Goal: Task Accomplishment & Management: Complete application form

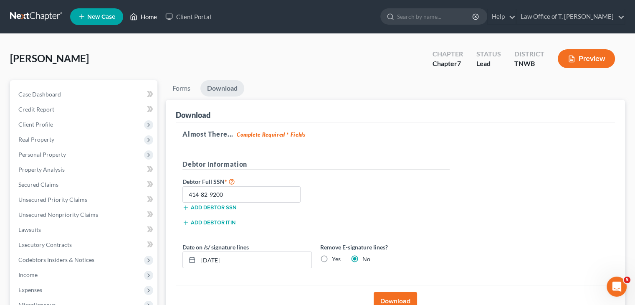
click at [140, 19] on link "Home" at bounding box center [144, 16] width 36 height 15
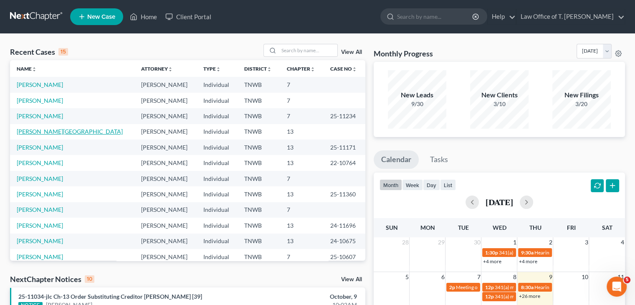
click at [47, 131] on link "[PERSON_NAME][GEOGRAPHIC_DATA]" at bounding box center [70, 131] width 106 height 7
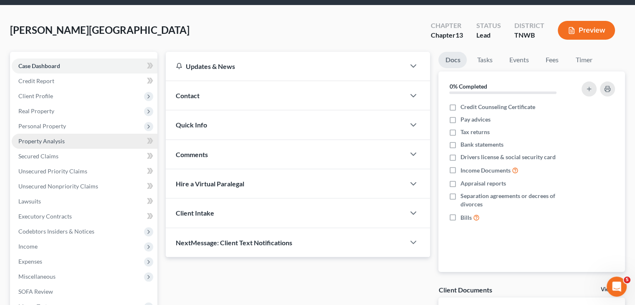
scroll to position [42, 0]
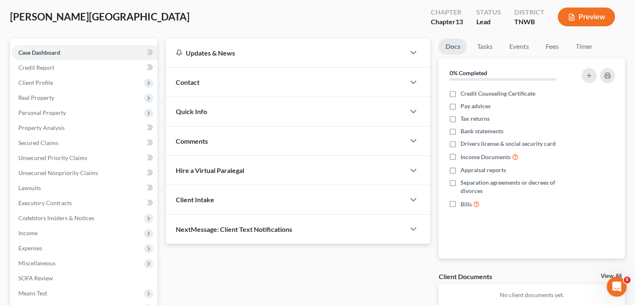
click at [259, 99] on div "Quick Info" at bounding box center [285, 111] width 239 height 29
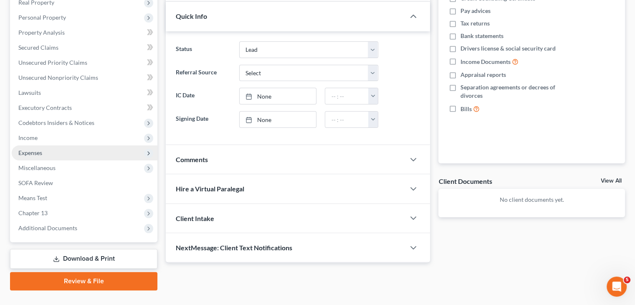
scroll to position [154, 0]
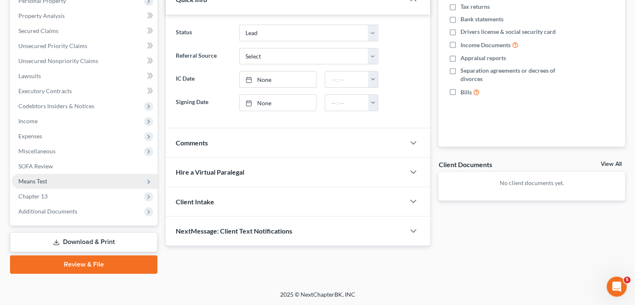
click at [42, 178] on span "Means Test" at bounding box center [32, 181] width 29 height 7
click at [86, 181] on span "Means Test" at bounding box center [85, 181] width 146 height 15
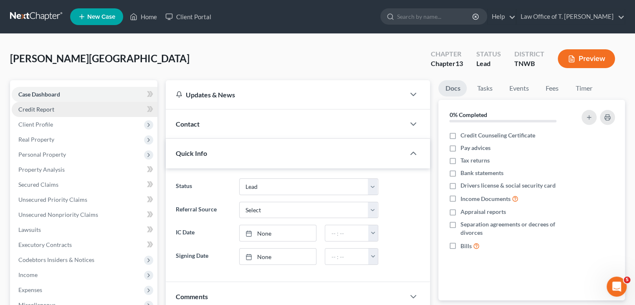
click at [47, 114] on link "Credit Report" at bounding box center [85, 109] width 146 height 15
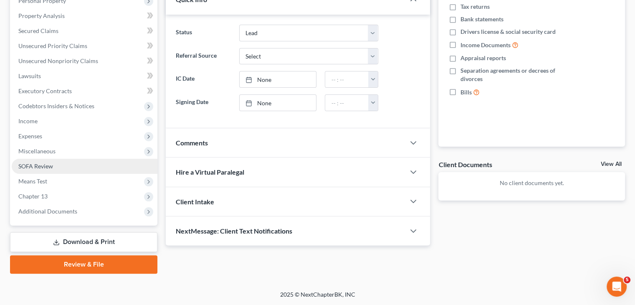
drag, startPoint x: 69, startPoint y: 164, endPoint x: 254, endPoint y: 101, distance: 195.0
click at [69, 164] on link "SOFA Review" at bounding box center [85, 166] width 146 height 15
click at [46, 154] on span "Miscellaneous" at bounding box center [36, 150] width 37 height 7
click at [44, 184] on span "Means Test" at bounding box center [32, 181] width 29 height 7
click at [44, 181] on span "Means Test" at bounding box center [32, 181] width 29 height 7
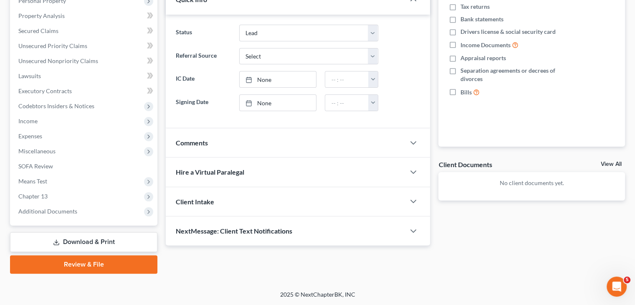
click at [44, 181] on span "Means Test" at bounding box center [32, 181] width 29 height 7
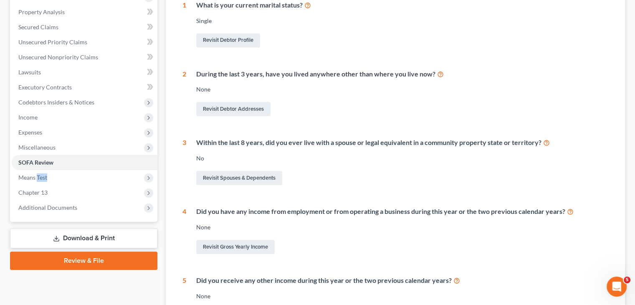
scroll to position [209, 0]
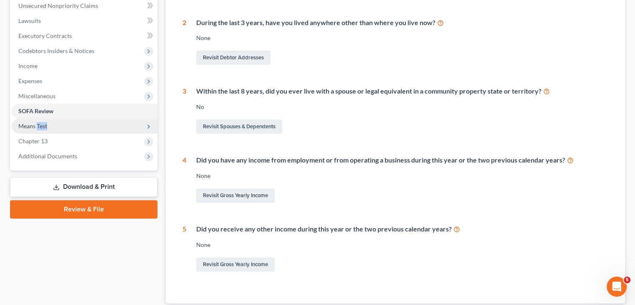
click at [85, 127] on span "Means Test" at bounding box center [85, 126] width 146 height 15
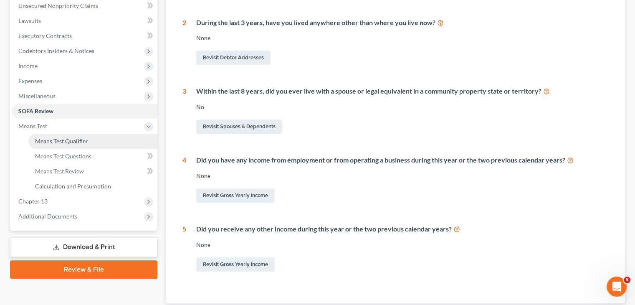
drag, startPoint x: 79, startPoint y: 142, endPoint x: 84, endPoint y: 142, distance: 5.0
click at [79, 142] on span "Means Test Qualifier" at bounding box center [61, 140] width 53 height 7
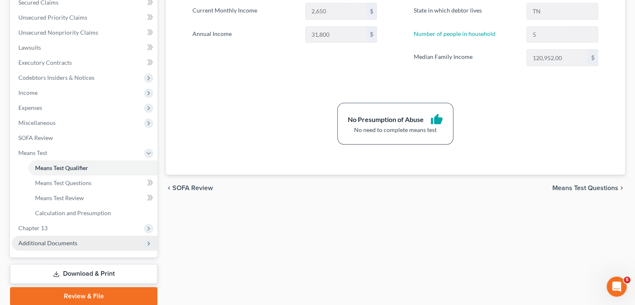
scroll to position [209, 0]
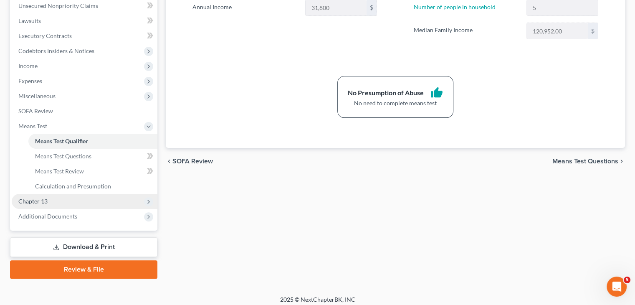
click at [118, 204] on span "Chapter 13" at bounding box center [85, 201] width 146 height 15
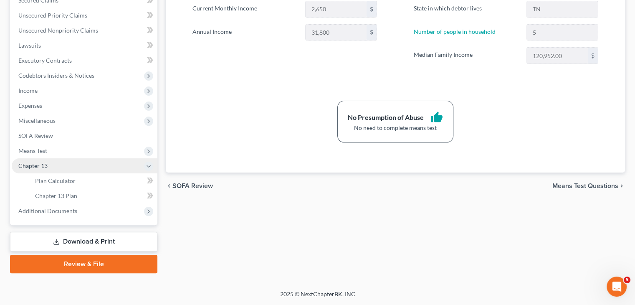
scroll to position [184, 0]
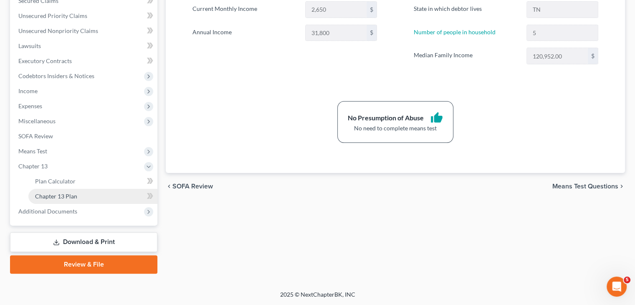
click at [114, 194] on link "Chapter 13 Plan" at bounding box center [92, 196] width 129 height 15
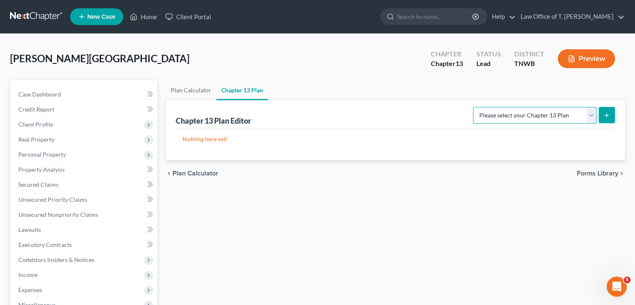
click at [590, 115] on select "Please select your Chapter 13 Plan National Form Plan - Official Form 113 [US_S…" at bounding box center [535, 115] width 124 height 17
click at [190, 219] on div "Plan Calculator Chapter 13 Plan Chapter 13 Plan Editor Please select your Chapt…" at bounding box center [396, 268] width 468 height 377
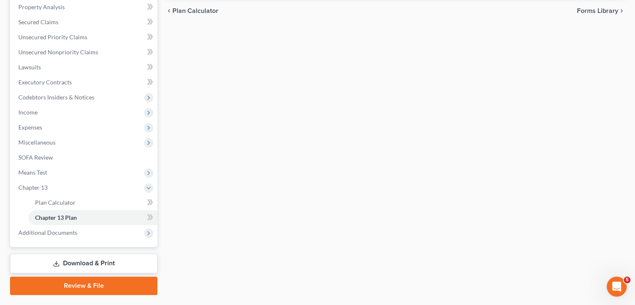
scroll to position [184, 0]
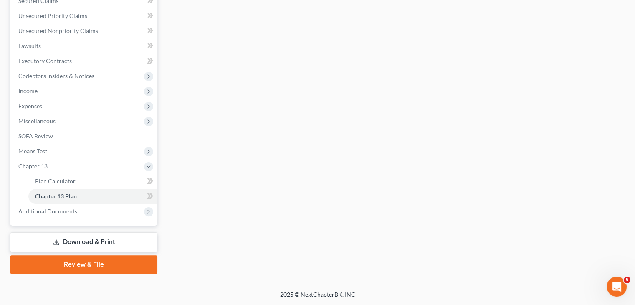
click at [91, 243] on link "Download & Print" at bounding box center [83, 242] width 147 height 20
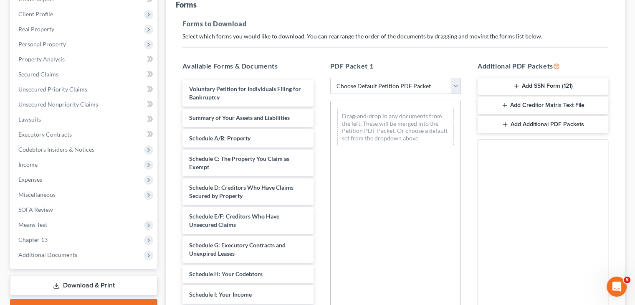
scroll to position [125, 0]
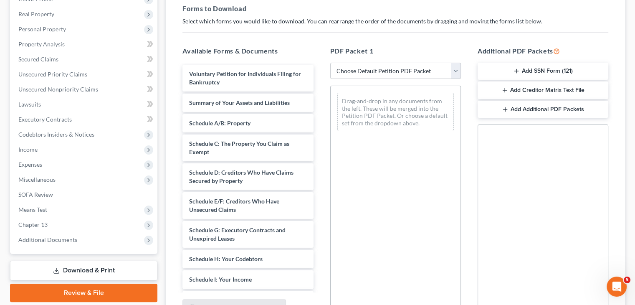
click at [571, 89] on button "Add Creditor Matrix Text File" at bounding box center [543, 90] width 131 height 18
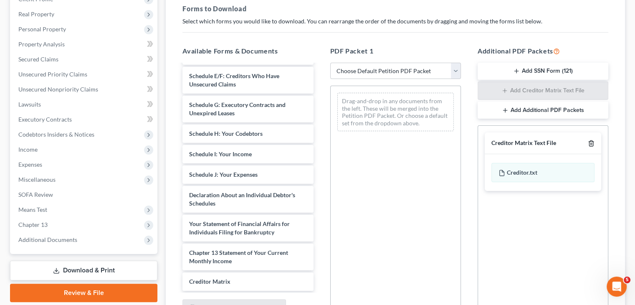
click at [591, 146] on icon "button" at bounding box center [591, 143] width 7 height 7
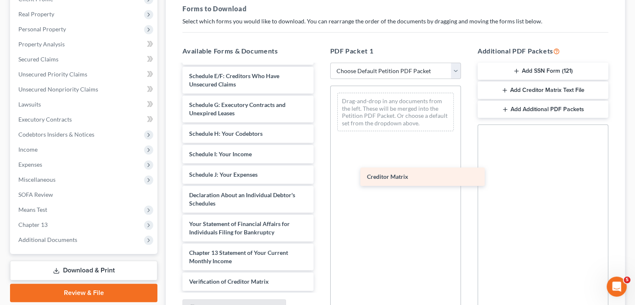
drag, startPoint x: 212, startPoint y: 281, endPoint x: 390, endPoint y: 177, distance: 206.1
click at [320, 177] on div "Creditor Matrix Voluntary Petition for Individuals Filing for Bankruptcy Summar…" at bounding box center [248, 139] width 144 height 401
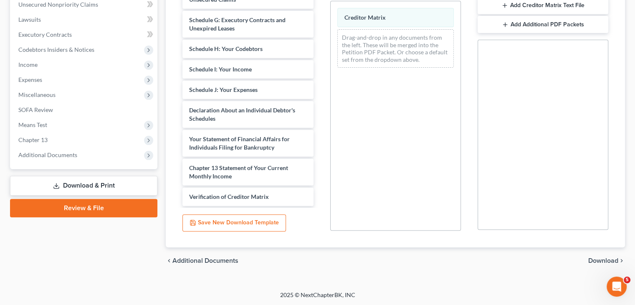
scroll to position [211, 0]
click at [600, 261] on span "Download" at bounding box center [603, 260] width 30 height 7
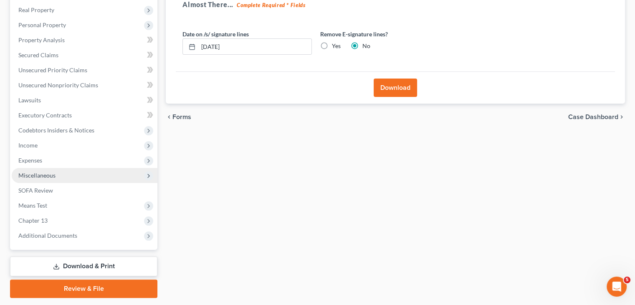
scroll to position [154, 0]
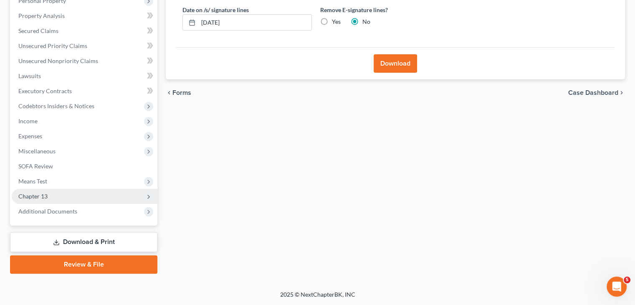
drag, startPoint x: 58, startPoint y: 196, endPoint x: 63, endPoint y: 195, distance: 4.7
click at [58, 196] on span "Chapter 13" at bounding box center [85, 196] width 146 height 15
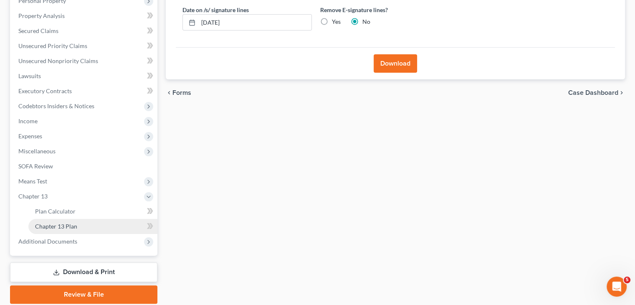
drag, startPoint x: 63, startPoint y: 228, endPoint x: 119, endPoint y: 226, distance: 56.0
click at [63, 228] on span "Chapter 13 Plan" at bounding box center [56, 226] width 42 height 7
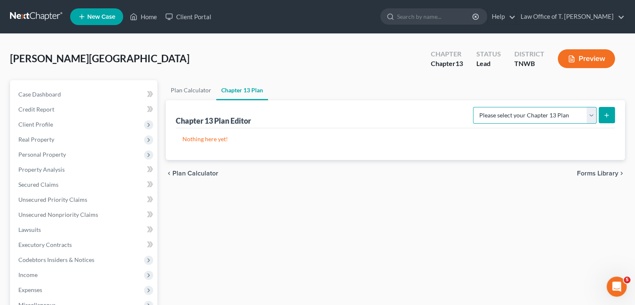
click at [594, 112] on select "Please select your Chapter 13 Plan National Form Plan - Official Form 113 [US_S…" at bounding box center [535, 115] width 124 height 17
select select "1"
click at [474, 107] on select "Please select your Chapter 13 Plan National Form Plan - Official Form 113 [US_S…" at bounding box center [535, 115] width 124 height 17
click at [609, 119] on button "submit" at bounding box center [607, 115] width 16 height 16
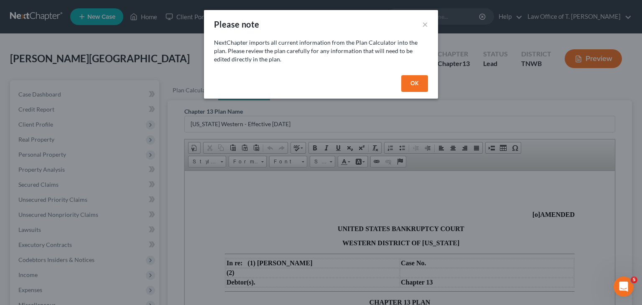
click at [422, 84] on button "OK" at bounding box center [414, 83] width 27 height 17
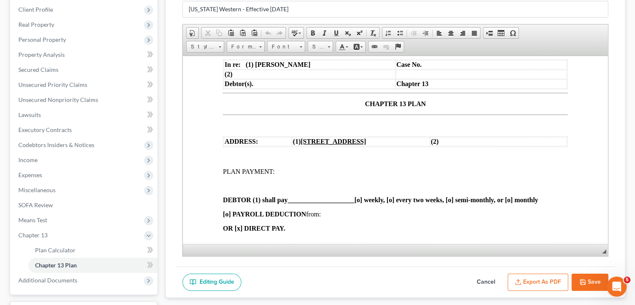
scroll to position [162, 0]
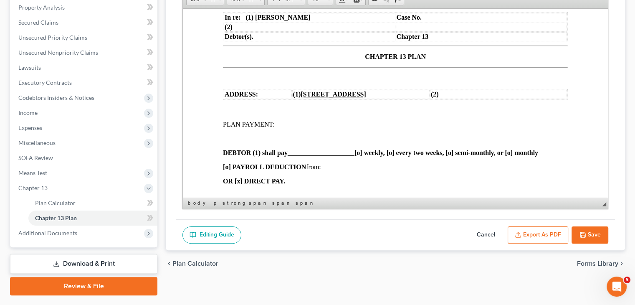
click at [289, 156] on strong "DEBTOR (1) shall pay ____________________ [o] weekly, [o] every two weeks, [o] …" at bounding box center [380, 152] width 315 height 7
click at [302, 156] on span "____________________" at bounding box center [321, 152] width 67 height 7
click at [289, 156] on span "____________________" at bounding box center [321, 152] width 67 height 7
click at [468, 156] on strong "DEBTOR (1) shall pay $833.00 [o] weekly, [o] every two weeks, [o] semi-monthly,…" at bounding box center [359, 152] width 272 height 7
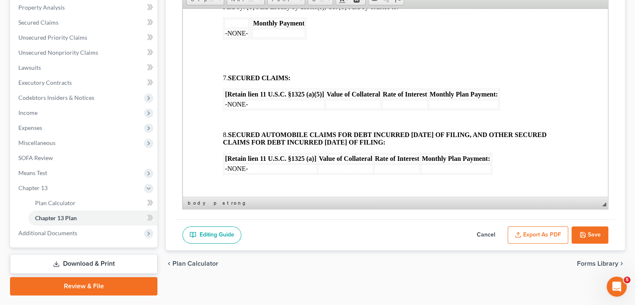
scroll to position [627, 0]
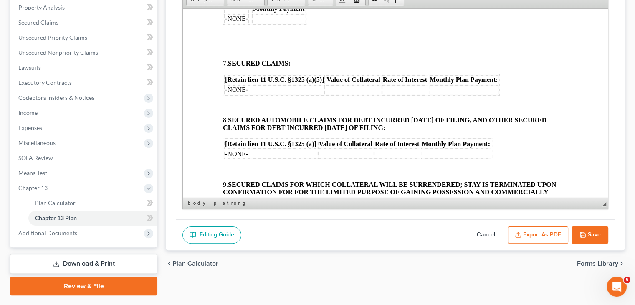
click at [260, 94] on td "-NONE-" at bounding box center [274, 89] width 101 height 9
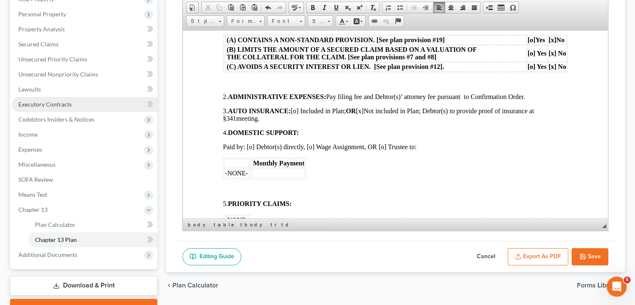
scroll to position [120, 0]
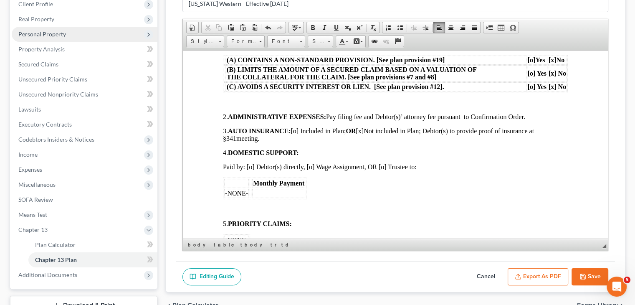
click at [63, 37] on span "Personal Property" at bounding box center [42, 33] width 48 height 7
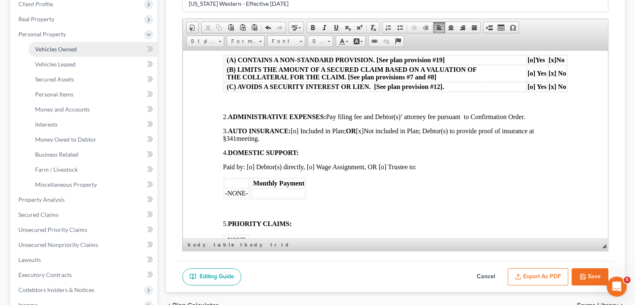
click at [67, 50] on span "Vehicles Owned" at bounding box center [56, 49] width 42 height 7
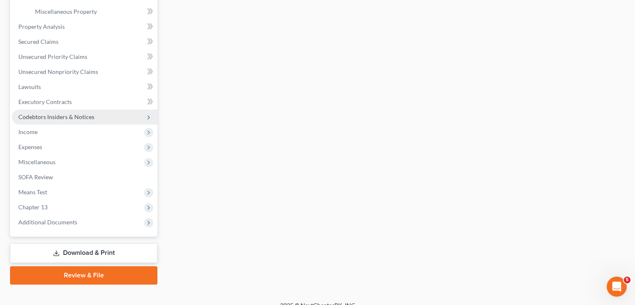
scroll to position [304, 0]
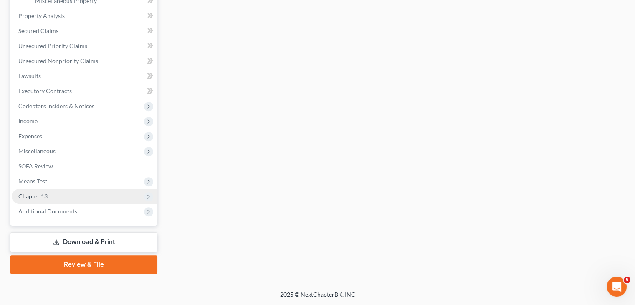
drag, startPoint x: 79, startPoint y: 196, endPoint x: 100, endPoint y: 198, distance: 20.9
click at [79, 196] on span "Chapter 13" at bounding box center [85, 196] width 146 height 15
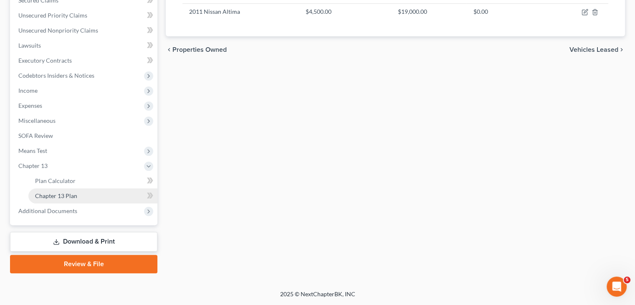
scroll to position [184, 0]
click at [128, 197] on link "Chapter 13 Plan" at bounding box center [92, 196] width 129 height 15
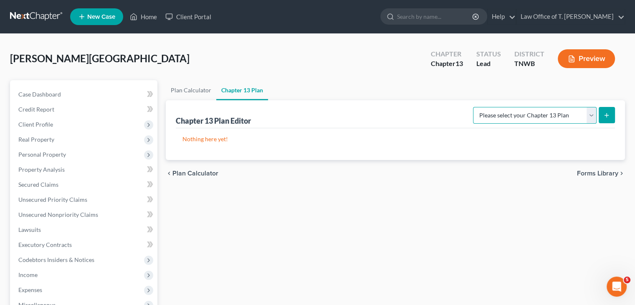
drag, startPoint x: 591, startPoint y: 116, endPoint x: 587, endPoint y: 122, distance: 7.7
click at [591, 116] on select "Please select your Chapter 13 Plan National Form Plan - Official Form 113 [US_S…" at bounding box center [535, 115] width 124 height 17
click at [474, 107] on select "Please select your Chapter 13 Plan National Form Plan - Official Form 113 [US_S…" at bounding box center [535, 115] width 124 height 17
click at [609, 117] on icon "submit" at bounding box center [607, 115] width 7 height 7
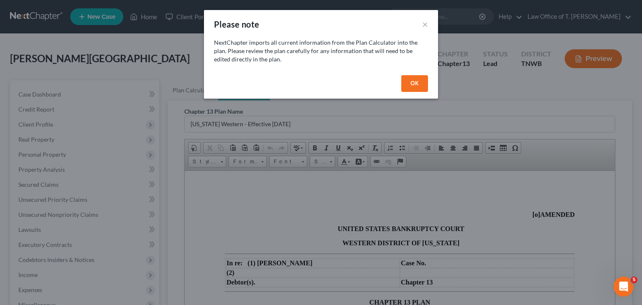
click at [411, 83] on button "OK" at bounding box center [414, 83] width 27 height 17
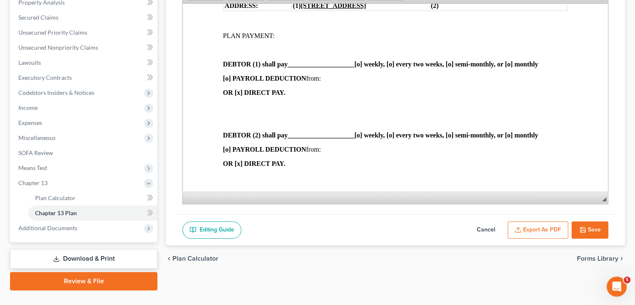
scroll to position [209, 0]
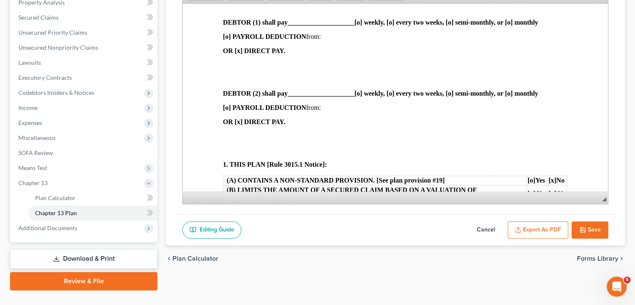
click at [289, 25] on span "____________________" at bounding box center [321, 21] width 67 height 7
drag, startPoint x: 312, startPoint y: 30, endPoint x: 289, endPoint y: 30, distance: 22.6
click at [289, 25] on strong "DEBTOR (1) shall pay $833.00 [o] weekly, [o] every two weeks, [o] semi-monthly,…" at bounding box center [359, 21] width 272 height 7
click at [384, 40] on p "[o] PAYROLL DEDUCTION from:" at bounding box center [395, 37] width 345 height 8
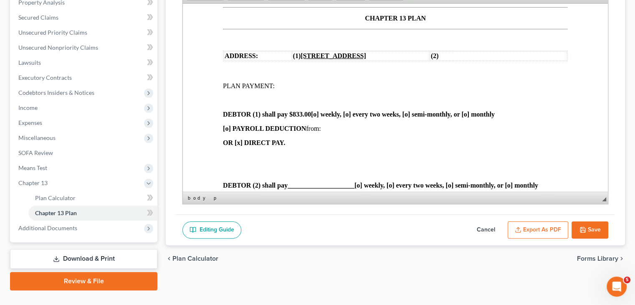
scroll to position [167, 0]
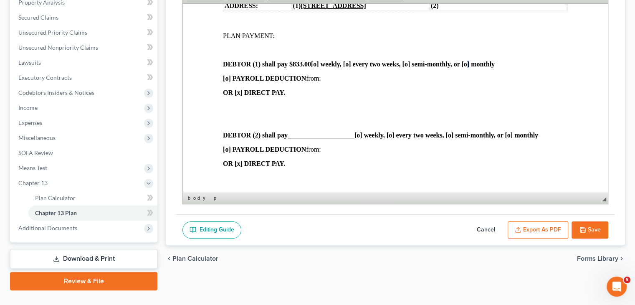
click at [466, 67] on strong "DEBTOR (1) shall pay $833.00 [o] weekly, [o] every two weeks, [o] semi-monthly,…" at bounding box center [359, 63] width 272 height 7
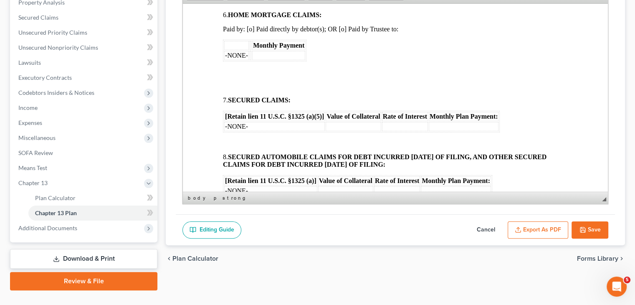
scroll to position [627, 0]
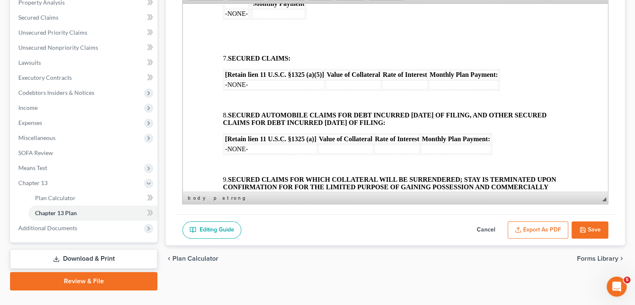
click at [289, 89] on td "-NONE-" at bounding box center [274, 84] width 101 height 9
click at [288, 88] on font "PPOC Lending (Prime Auto)" at bounding box center [263, 84] width 77 height 7
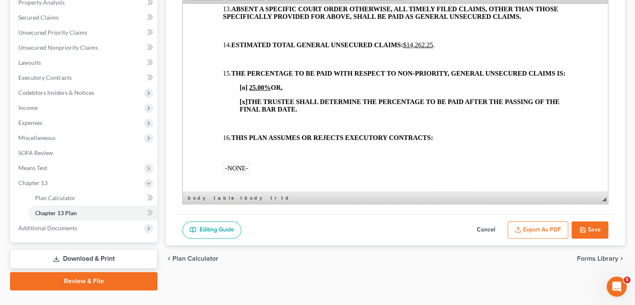
scroll to position [1044, 0]
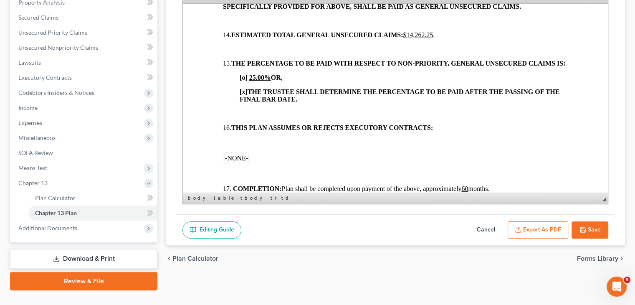
click at [291, 81] on p "[o] 25.00% OR," at bounding box center [404, 78] width 328 height 8
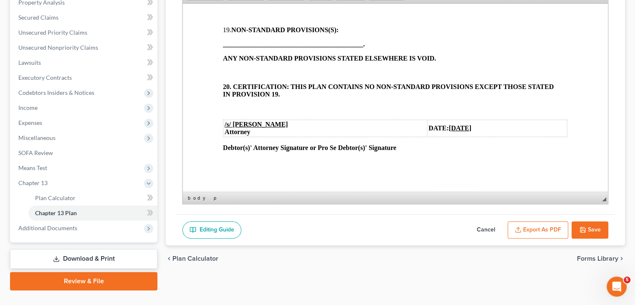
scroll to position [184, 0]
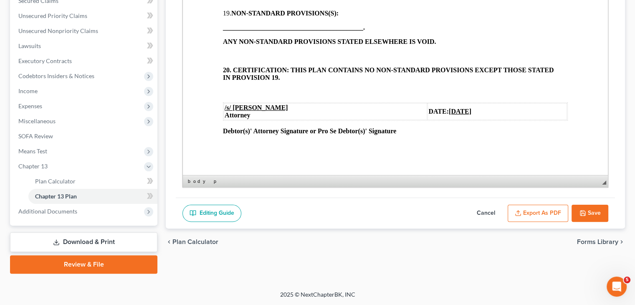
click at [598, 212] on button "Save" at bounding box center [590, 214] width 37 height 18
select select "1"
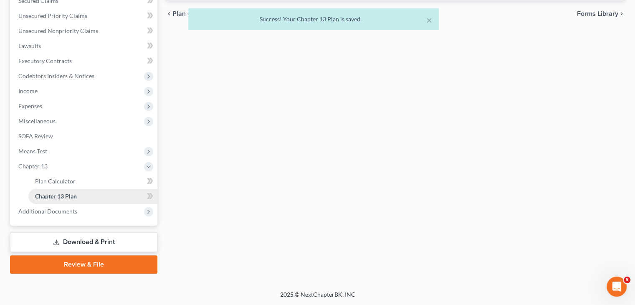
click at [140, 196] on link "Chapter 13 Plan" at bounding box center [92, 196] width 129 height 15
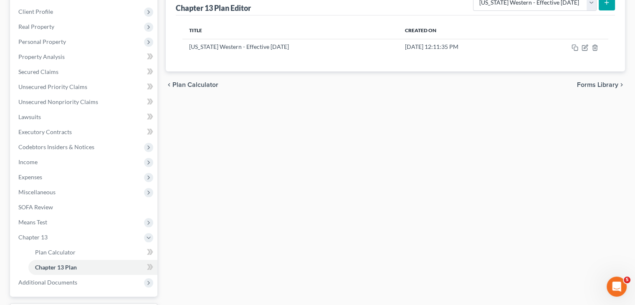
scroll to position [100, 0]
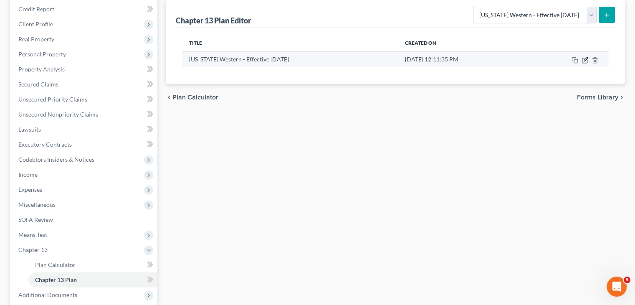
click at [586, 60] on icon "button" at bounding box center [585, 60] width 7 height 7
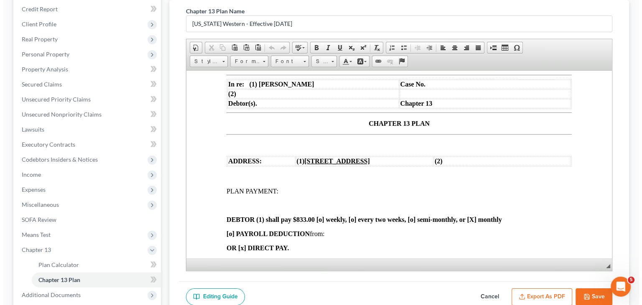
scroll to position [84, 0]
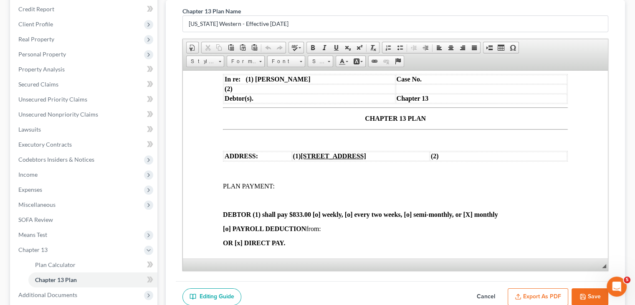
click at [538, 296] on button "Export as PDF" at bounding box center [538, 297] width 61 height 18
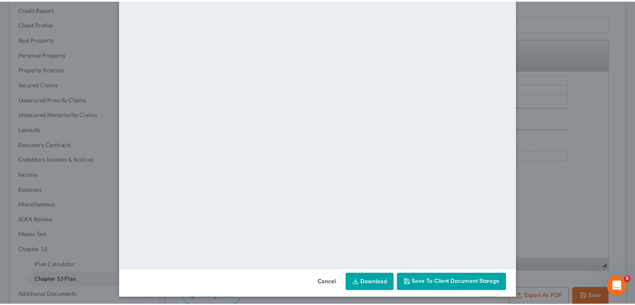
scroll to position [45, 0]
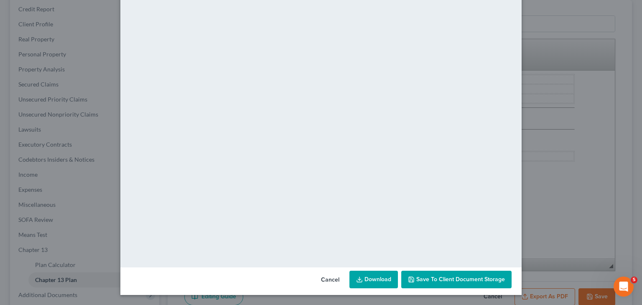
click at [339, 275] on button "Cancel" at bounding box center [330, 279] width 32 height 17
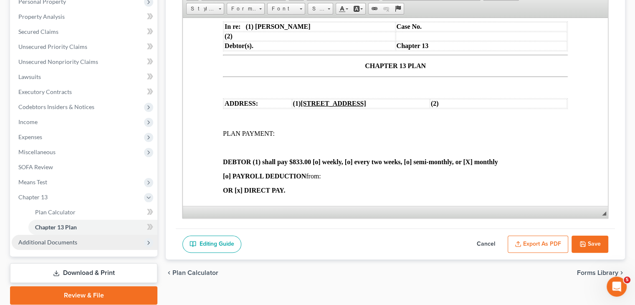
scroll to position [184, 0]
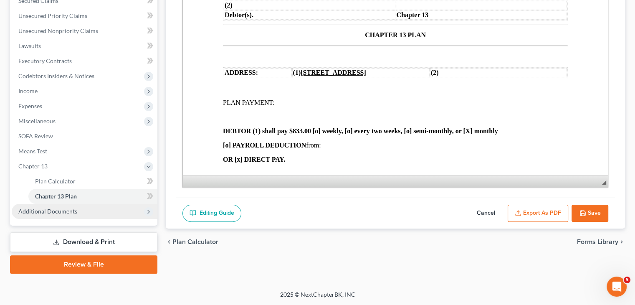
click at [147, 214] on icon at bounding box center [148, 211] width 7 height 7
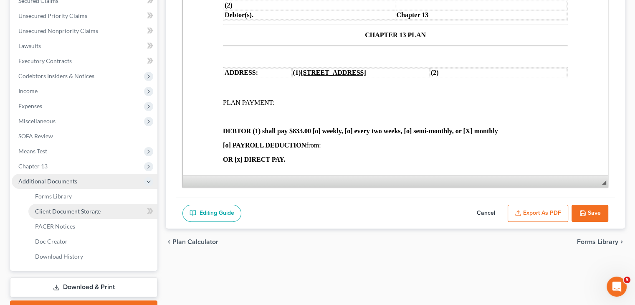
click at [120, 208] on link "Client Document Storage" at bounding box center [92, 211] width 129 height 15
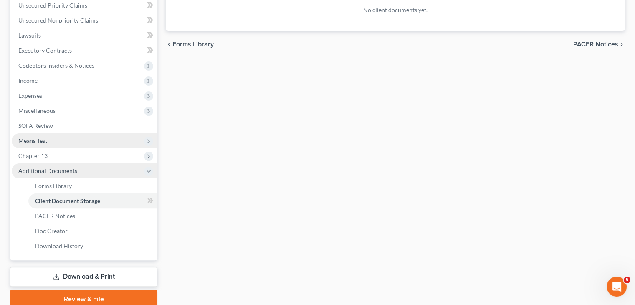
scroll to position [209, 0]
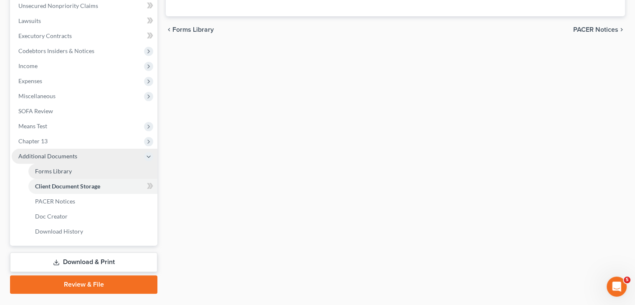
click at [53, 172] on span "Forms Library" at bounding box center [53, 170] width 37 height 7
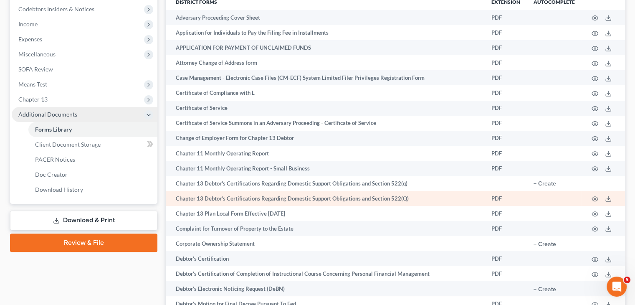
scroll to position [292, 0]
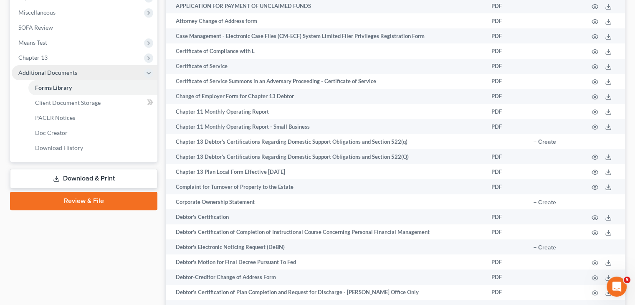
click at [114, 178] on link "Download & Print" at bounding box center [83, 179] width 147 height 20
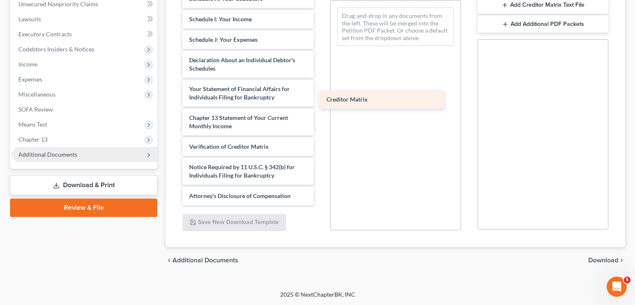
scroll to position [175, 0]
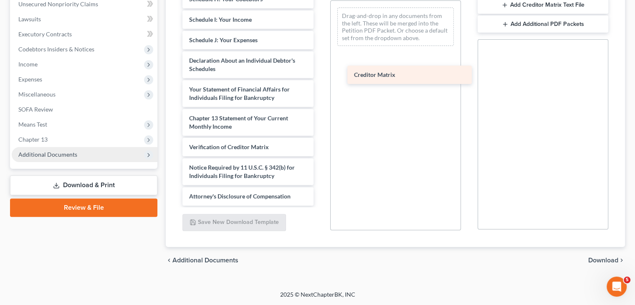
drag, startPoint x: 227, startPoint y: 127, endPoint x: 392, endPoint y: 77, distance: 172.5
click at [320, 77] on div "Creditor Matrix Voluntary Petition for Individuals Filing for Bankruptcy Summar…" at bounding box center [248, 5] width 144 height 401
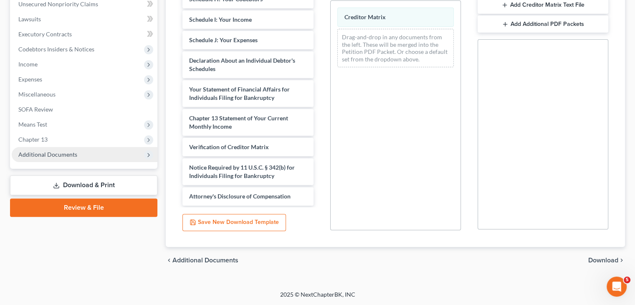
scroll to position [169, 0]
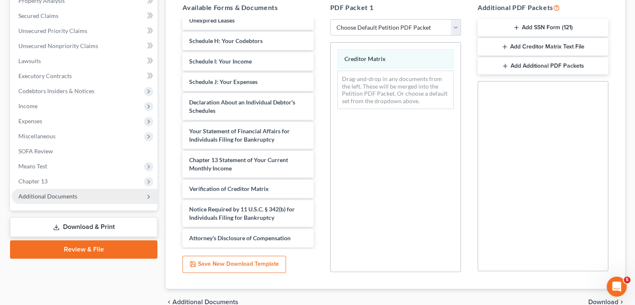
click at [456, 29] on select "Choose Default Petition PDF Packet Complete Bankruptcy Petition (all forms and …" at bounding box center [395, 27] width 131 height 17
click at [523, 28] on button "Add SSN Form (121)" at bounding box center [543, 28] width 131 height 18
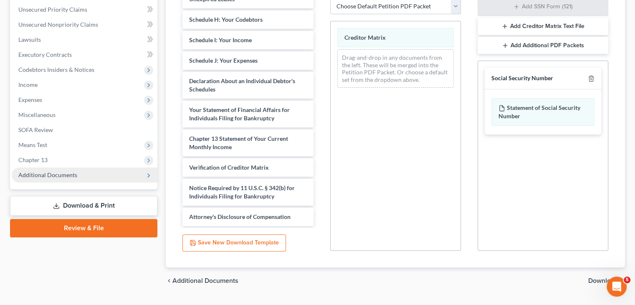
scroll to position [211, 0]
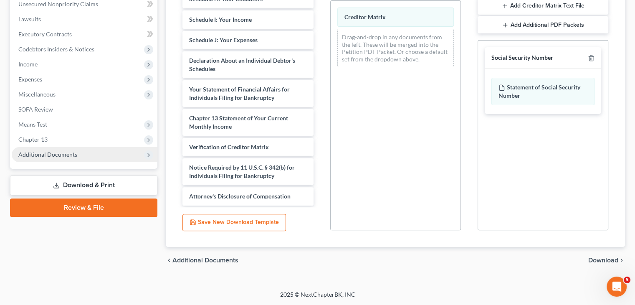
click at [595, 259] on span "Download" at bounding box center [603, 260] width 30 height 7
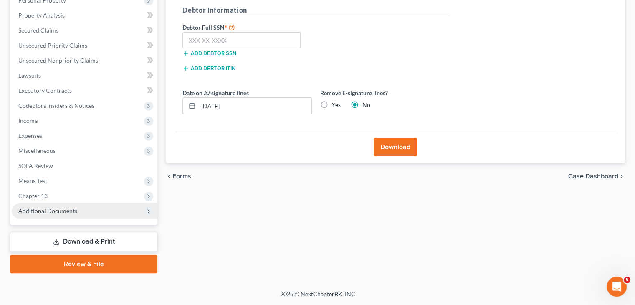
scroll to position [154, 0]
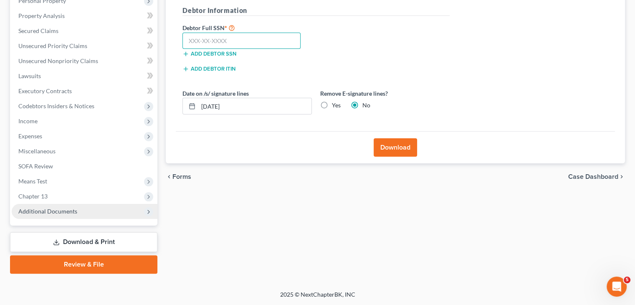
click at [263, 39] on input "text" at bounding box center [242, 41] width 118 height 17
type input "408-79-3758"
click at [393, 143] on button "Download" at bounding box center [395, 147] width 43 height 18
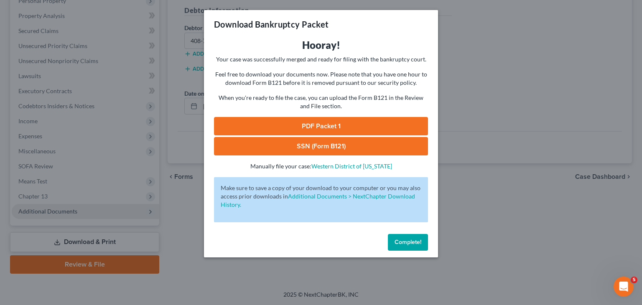
click at [356, 124] on link "PDF Packet 1" at bounding box center [321, 126] width 214 height 18
click at [307, 145] on link "SSN (Form B121)" at bounding box center [321, 146] width 214 height 18
drag, startPoint x: 418, startPoint y: 248, endPoint x: 398, endPoint y: 238, distance: 21.5
click at [418, 247] on button "Complete!" at bounding box center [408, 242] width 40 height 17
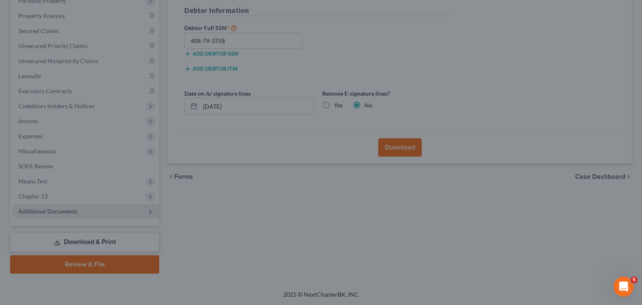
click at [398, 238] on div at bounding box center [321, 152] width 642 height 305
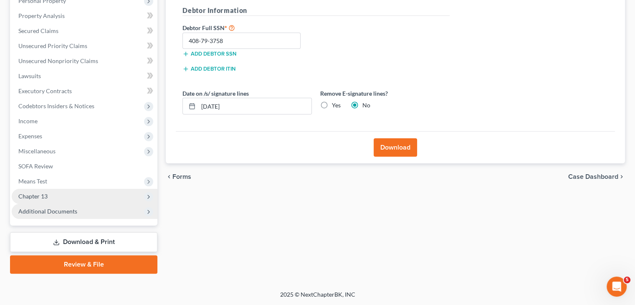
click at [145, 195] on icon at bounding box center [148, 196] width 7 height 7
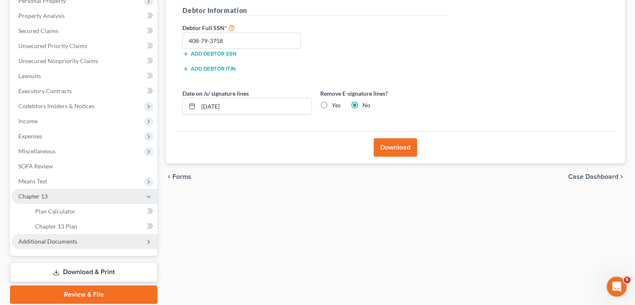
click at [148, 239] on icon at bounding box center [148, 241] width 7 height 7
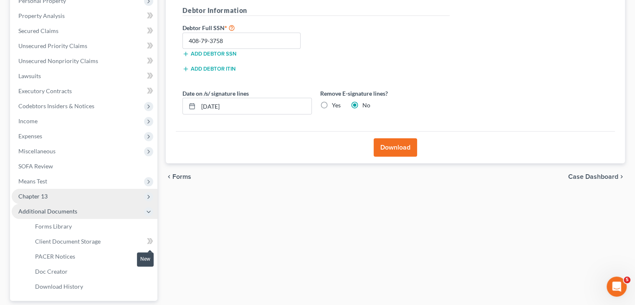
scroll to position [195, 0]
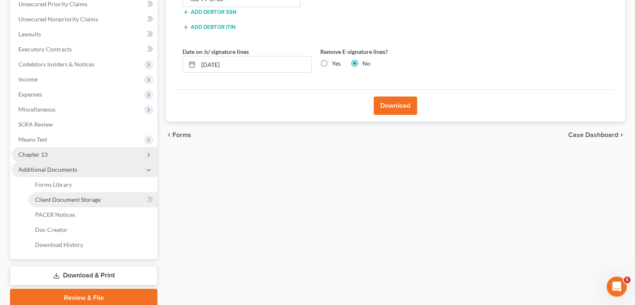
click at [101, 199] on link "Client Document Storage" at bounding box center [92, 199] width 129 height 15
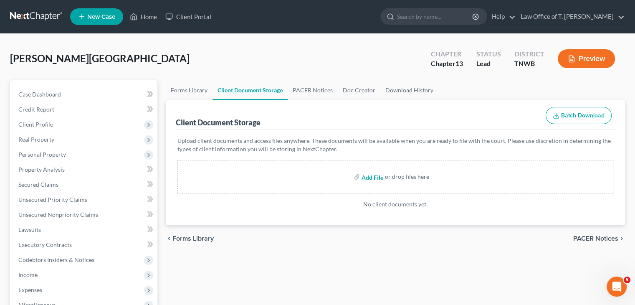
click at [371, 177] on input "file" at bounding box center [372, 176] width 20 height 15
type input "C:\fakepath\CH 13 Plan.pdf"
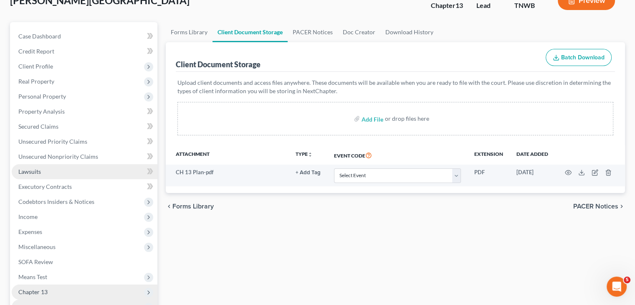
scroll to position [84, 0]
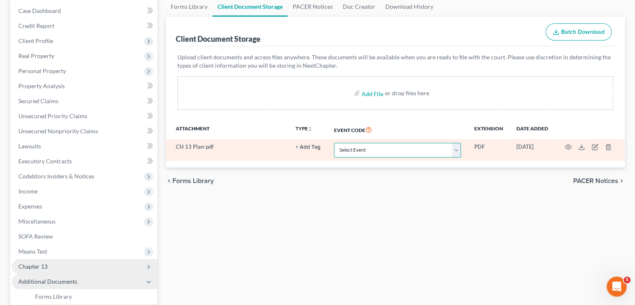
drag, startPoint x: 455, startPoint y: 152, endPoint x: 443, endPoint y: 142, distance: 15.5
click at [455, 152] on select "Select Event 20 Largest Unsecured Creditors Amended Creditor Matrix (Fee) Amend…" at bounding box center [397, 150] width 127 height 15
select select "18"
click at [334, 143] on select "Select Event 20 Largest Unsecured Creditors Amended Creditor Matrix (Fee) Amend…" at bounding box center [397, 150] width 127 height 15
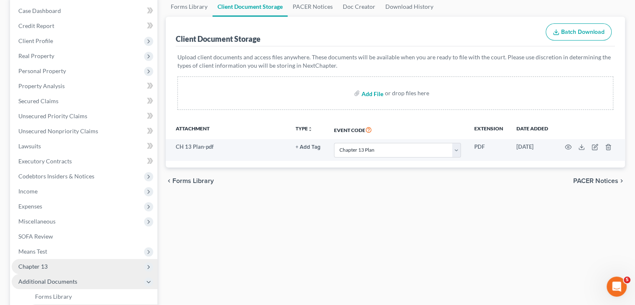
click at [376, 91] on input "file" at bounding box center [372, 93] width 20 height 15
type input "C:\fakepath\Matrix.pdf"
select select "18"
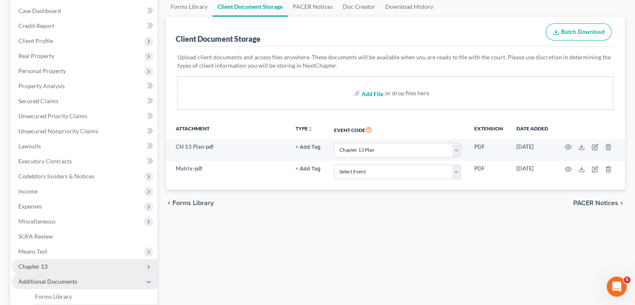
click at [363, 94] on input "file" at bounding box center [372, 93] width 20 height 15
type input "C:\fakepath\CC.pdf"
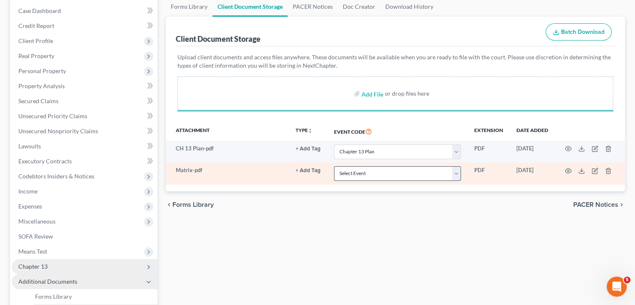
select select "18"
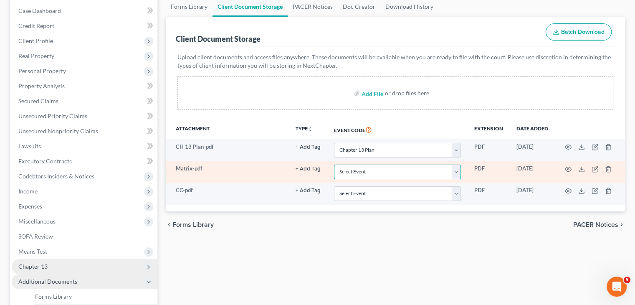
click at [459, 172] on select "Select Event 20 Largest Unsecured Creditors Amended Creditor Matrix (Fee) Amend…" at bounding box center [397, 172] width 127 height 15
select select "30"
click at [334, 165] on select "Select Event 20 Largest Unsecured Creditors Amended Creditor Matrix (Fee) Amend…" at bounding box center [397, 172] width 127 height 15
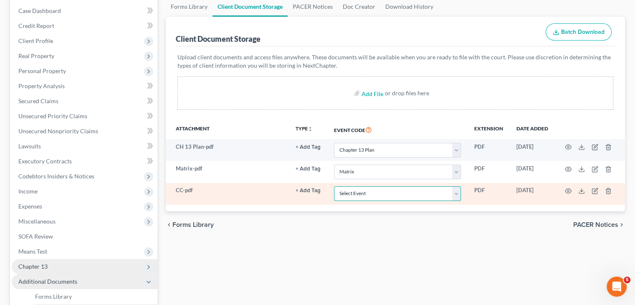
click at [454, 192] on select "Select Event 20 Largest Unsecured Creditors Amended Creditor Matrix (Fee) Amend…" at bounding box center [397, 193] width 127 height 15
select select "9"
click at [334, 186] on select "Select Event 20 Largest Unsecured Creditors Amended Creditor Matrix (Fee) Amend…" at bounding box center [397, 193] width 127 height 15
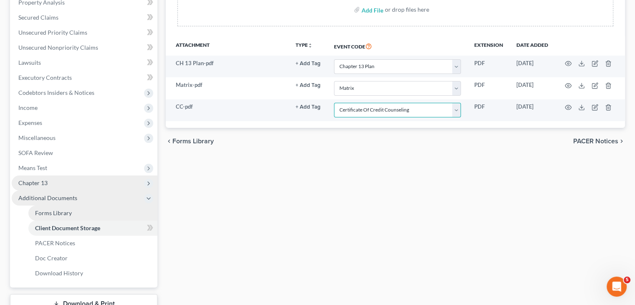
scroll to position [209, 0]
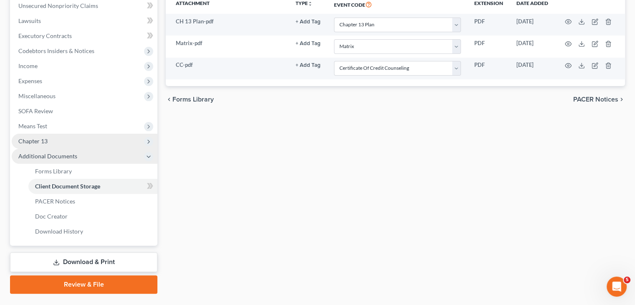
click at [94, 284] on link "Review & File" at bounding box center [83, 284] width 147 height 18
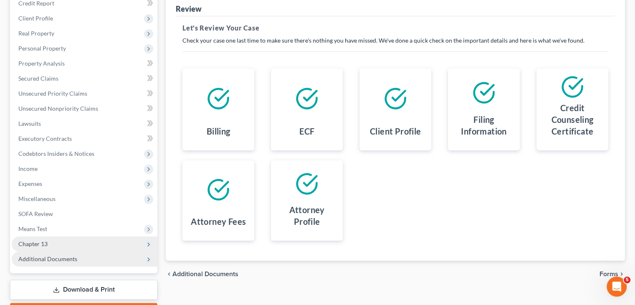
scroll to position [70, 0]
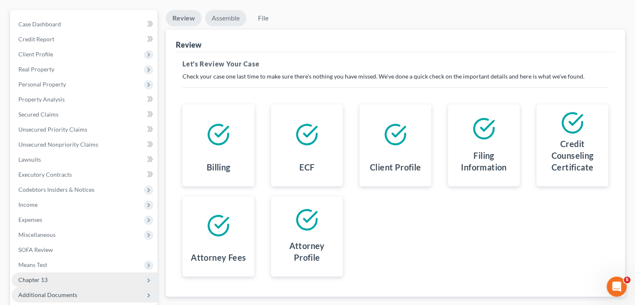
click at [232, 20] on link "Assemble" at bounding box center [225, 18] width 41 height 16
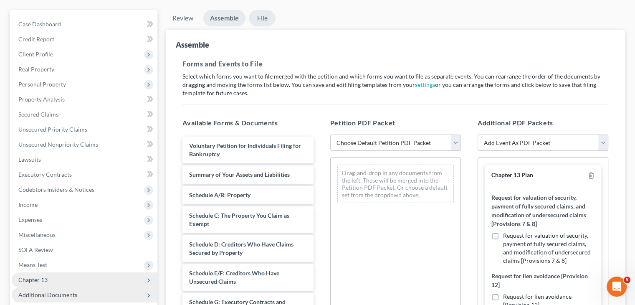
click at [264, 18] on link "File" at bounding box center [262, 18] width 27 height 16
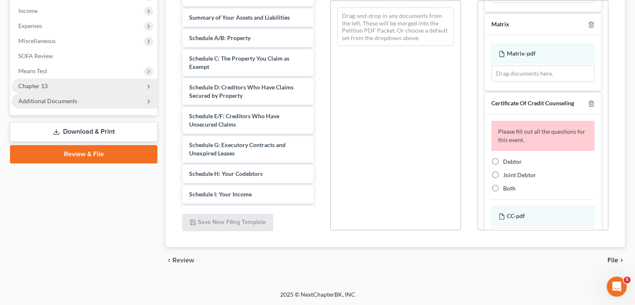
scroll to position [334, 0]
click at [503, 165] on label "Debtor" at bounding box center [512, 161] width 19 height 8
click at [507, 162] on input "Debtor" at bounding box center [509, 159] width 5 height 5
radio input "true"
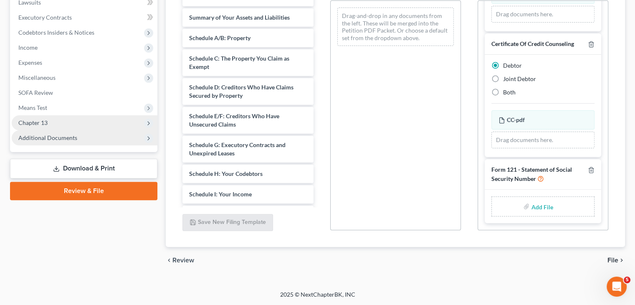
scroll to position [399, 0]
click at [589, 168] on polyline "button" at bounding box center [591, 168] width 5 height 0
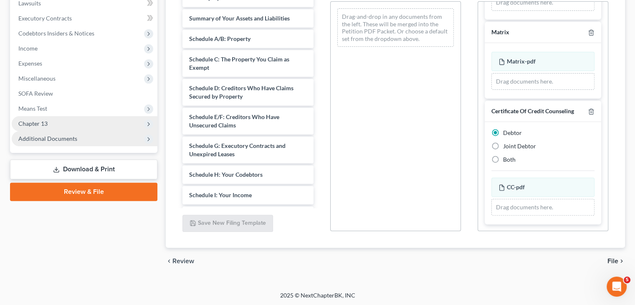
scroll to position [227, 0]
click at [611, 259] on span "File" at bounding box center [613, 260] width 11 height 7
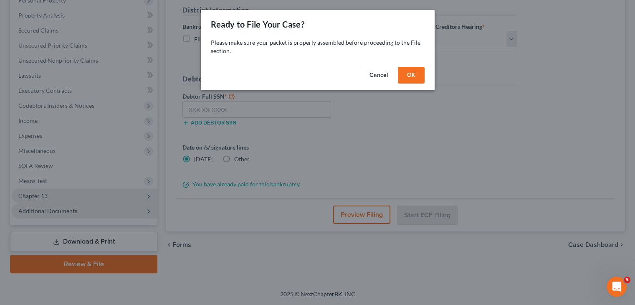
scroll to position [154, 0]
click at [410, 73] on button "OK" at bounding box center [414, 75] width 27 height 17
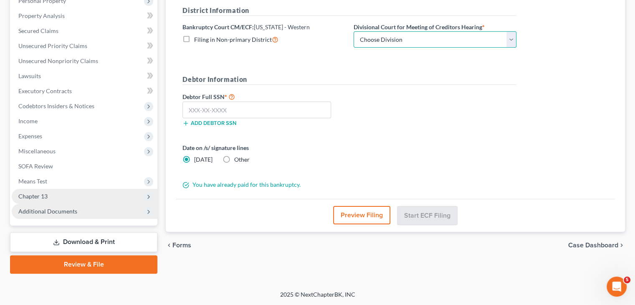
drag, startPoint x: 507, startPoint y: 41, endPoint x: 480, endPoint y: 45, distance: 27.1
click at [507, 41] on select "Choose Division [PERSON_NAME] Memphis" at bounding box center [435, 39] width 163 height 17
select select "0"
click at [354, 31] on select "Choose Division [PERSON_NAME] Memphis" at bounding box center [435, 39] width 163 height 17
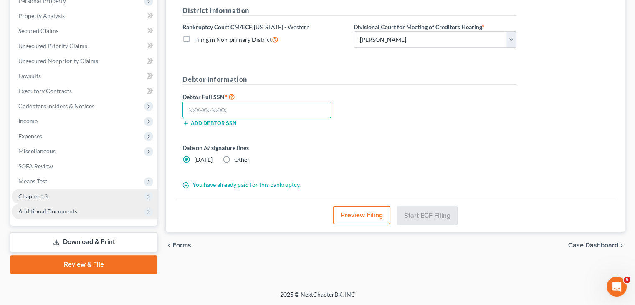
click at [258, 109] on input "text" at bounding box center [257, 109] width 149 height 17
type input "408-79-3758"
click at [361, 213] on button "Preview Filing" at bounding box center [361, 215] width 57 height 18
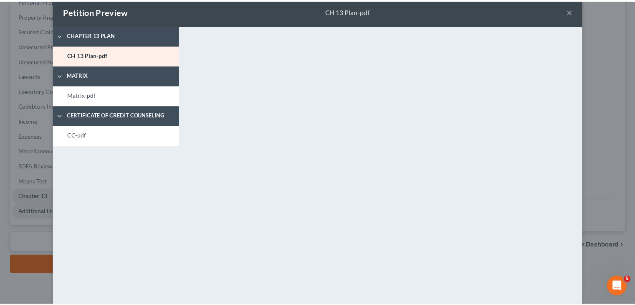
scroll to position [0, 0]
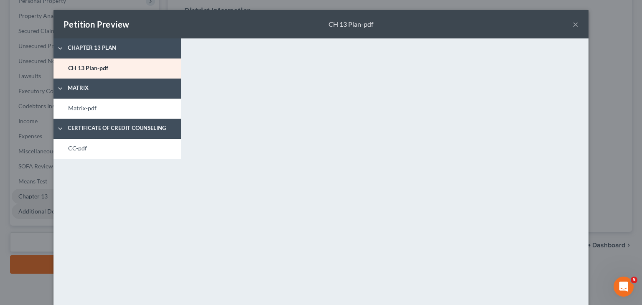
click at [572, 26] on button "×" at bounding box center [575, 24] width 6 height 10
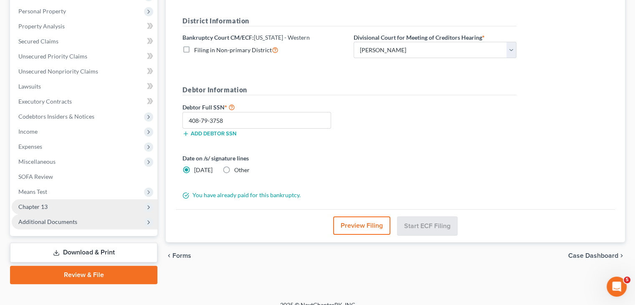
scroll to position [154, 0]
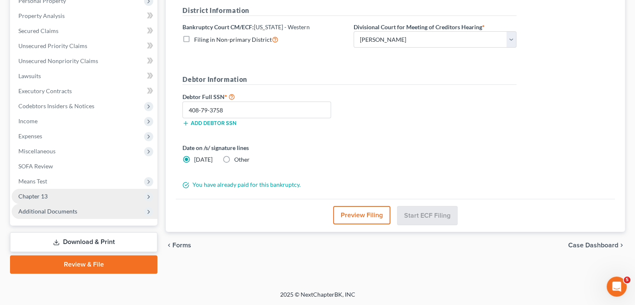
click at [361, 213] on button "Preview Filing" at bounding box center [361, 215] width 57 height 18
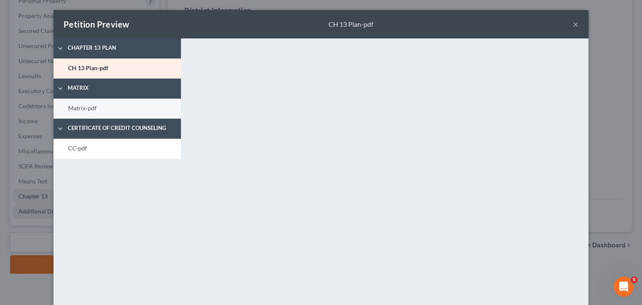
click at [101, 112] on link "Matrix-pdf" at bounding box center [116, 109] width 127 height 20
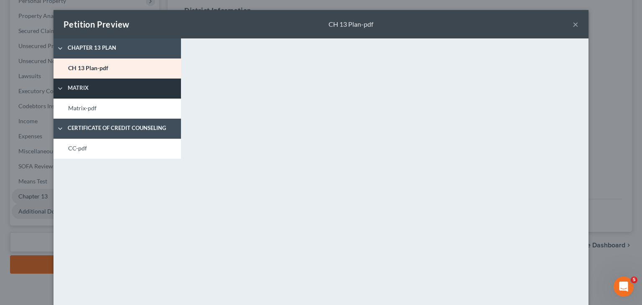
click at [74, 107] on link "Matrix-pdf" at bounding box center [116, 109] width 127 height 20
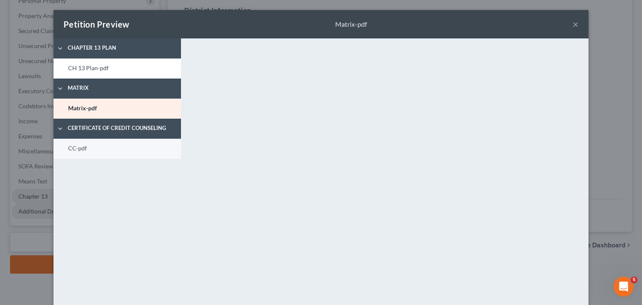
click at [66, 146] on link "CC-pdf" at bounding box center [116, 149] width 127 height 20
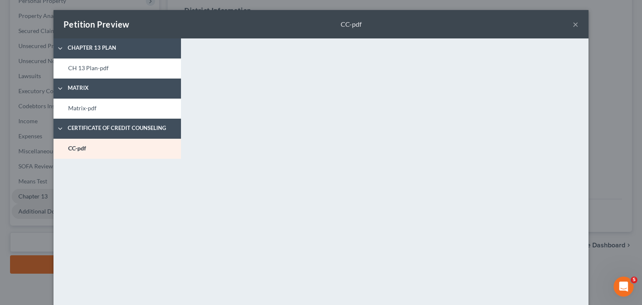
click at [572, 25] on button "×" at bounding box center [575, 24] width 6 height 10
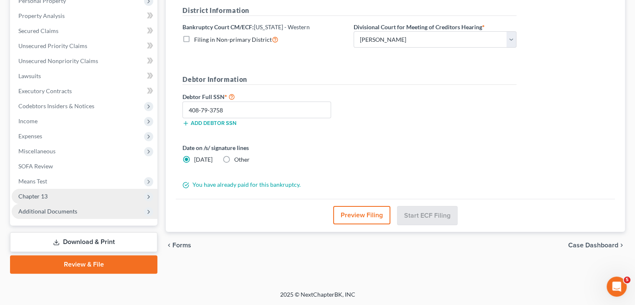
scroll to position [70, 0]
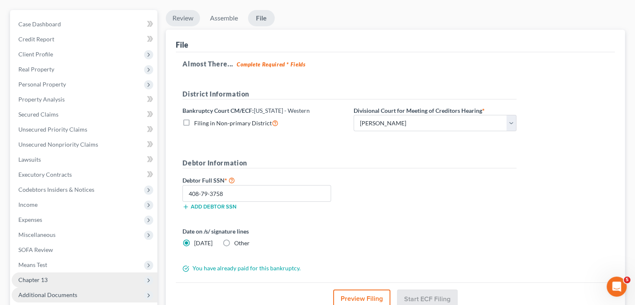
click at [185, 20] on link "Review" at bounding box center [183, 18] width 34 height 16
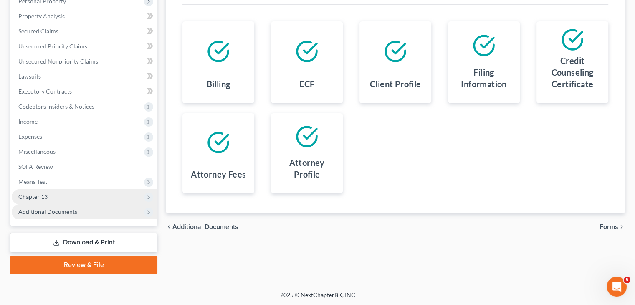
scroll to position [154, 0]
click at [611, 226] on span "Forms" at bounding box center [609, 226] width 19 height 7
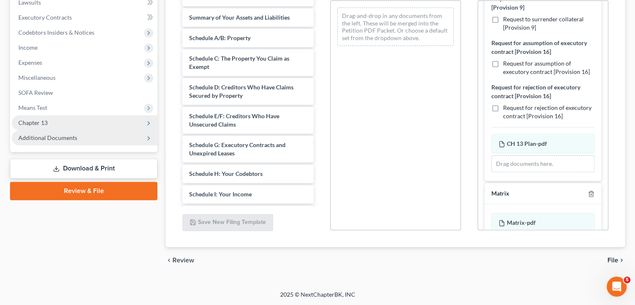
scroll to position [209, 0]
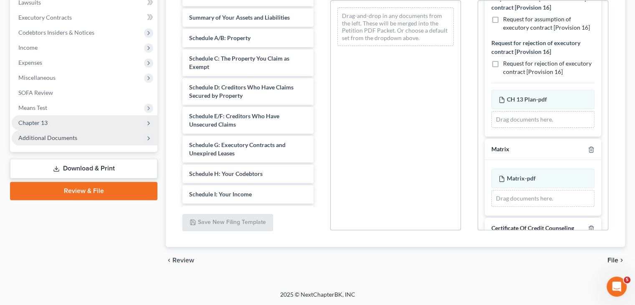
click at [615, 261] on span "File" at bounding box center [613, 260] width 11 height 7
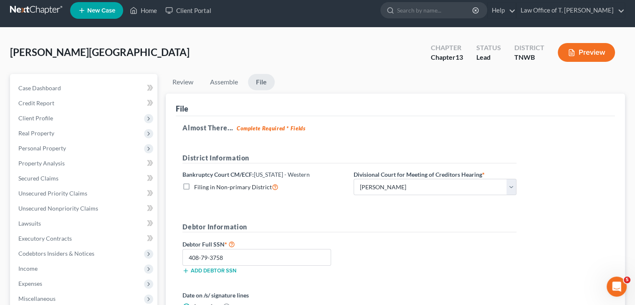
scroll to position [0, 0]
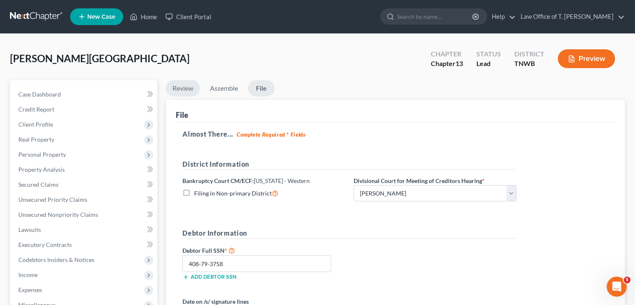
click at [179, 89] on link "Review" at bounding box center [183, 88] width 34 height 16
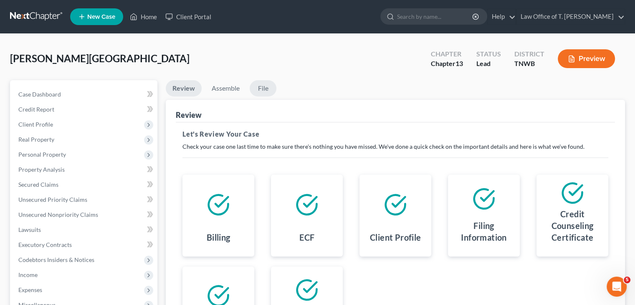
click at [263, 89] on link "File" at bounding box center [263, 88] width 27 height 16
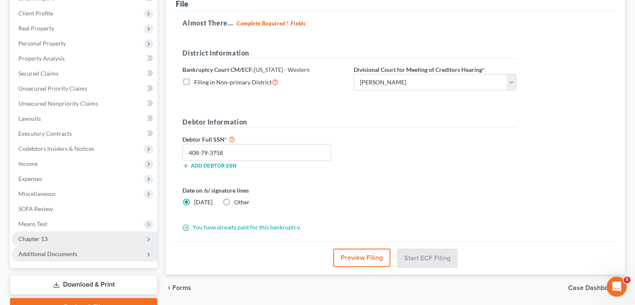
scroll to position [125, 0]
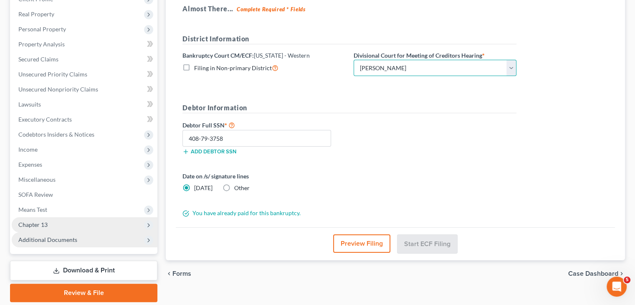
drag, startPoint x: 510, startPoint y: 69, endPoint x: 500, endPoint y: 74, distance: 11.6
click at [510, 69] on select "Choose Division [PERSON_NAME] Memphis" at bounding box center [435, 68] width 163 height 17
click at [354, 60] on select "Choose Division [PERSON_NAME] Memphis" at bounding box center [435, 68] width 163 height 17
click at [477, 120] on div "Debtor Full SSN * 408-79-3758 Add debtor SSN" at bounding box center [349, 141] width 342 height 42
click at [179, 274] on span "Forms" at bounding box center [181, 273] width 19 height 7
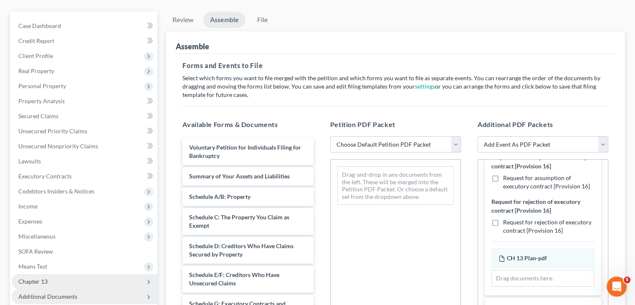
scroll to position [84, 0]
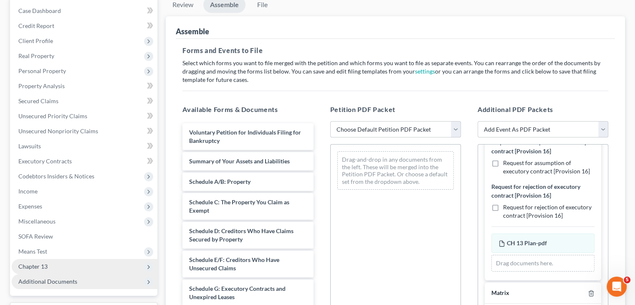
click at [455, 129] on select "Choose Default Petition PDF Packet Emergency Filing (Voluntary Petition and Cre…" at bounding box center [395, 129] width 131 height 17
select select "1"
click at [330, 121] on select "Choose Default Petition PDF Packet Emergency Filing (Voluntary Petition and Cre…" at bounding box center [395, 129] width 131 height 17
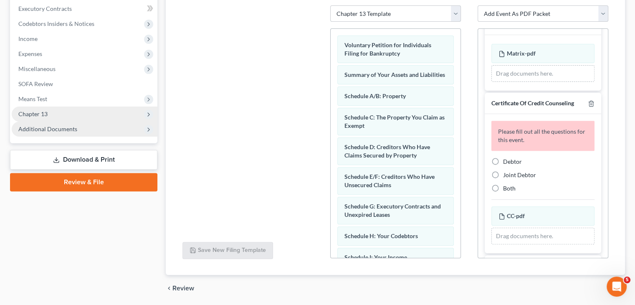
scroll to position [376, 0]
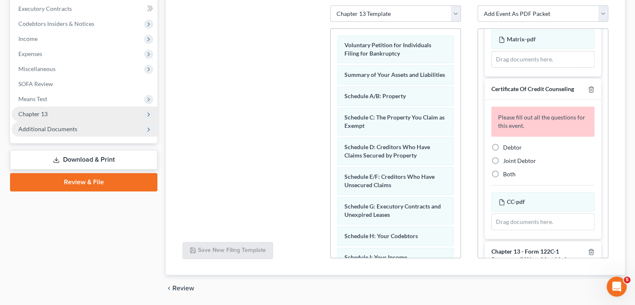
click at [503, 152] on label "Debtor" at bounding box center [512, 147] width 19 height 8
click at [507, 149] on input "Debtor" at bounding box center [509, 145] width 5 height 5
radio input "true"
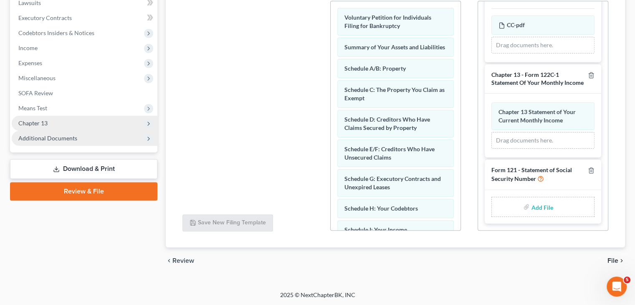
scroll to position [227, 0]
click at [613, 261] on span "File" at bounding box center [613, 260] width 11 height 7
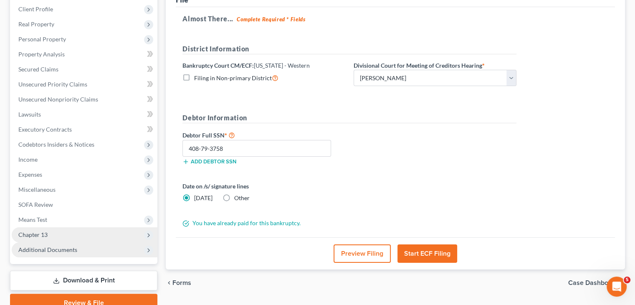
scroll to position [70, 0]
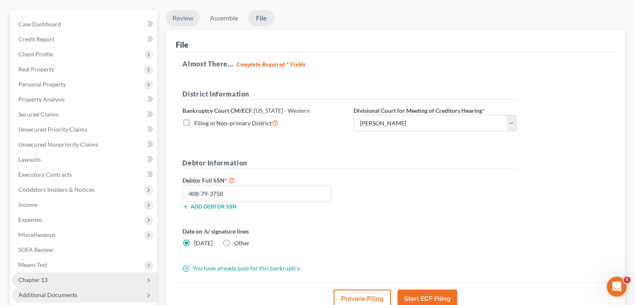
click at [195, 18] on link "Review" at bounding box center [183, 18] width 34 height 16
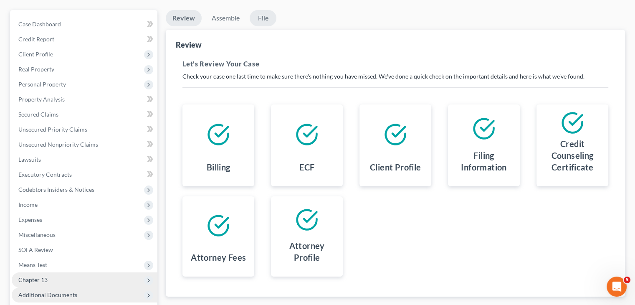
drag, startPoint x: 267, startPoint y: 15, endPoint x: 325, endPoint y: 88, distance: 93.0
click at [267, 15] on link "File" at bounding box center [263, 18] width 27 height 16
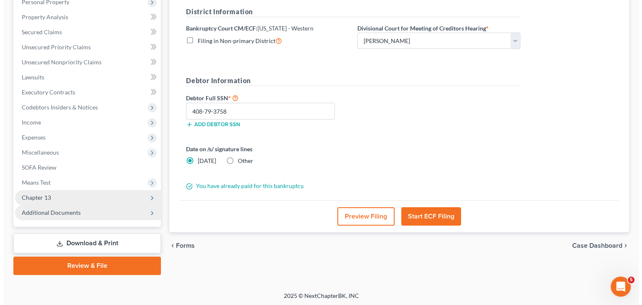
scroll to position [154, 0]
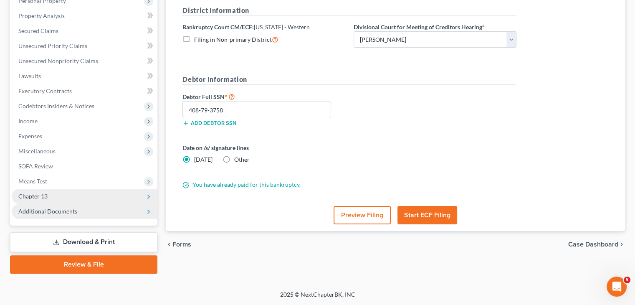
click at [445, 218] on button "Start ECF Filing" at bounding box center [428, 215] width 60 height 18
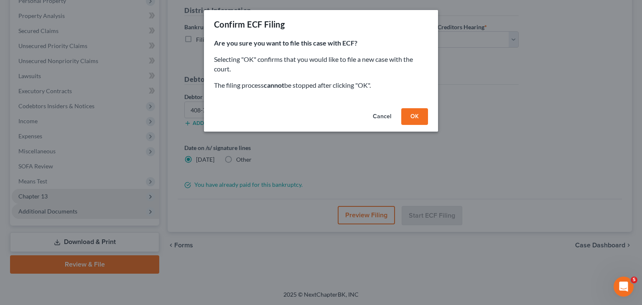
click at [416, 119] on button "OK" at bounding box center [414, 116] width 27 height 17
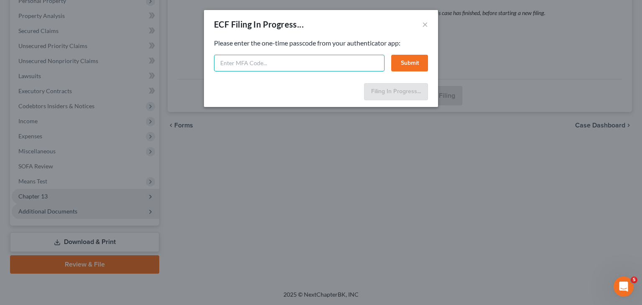
click at [288, 60] on input "text" at bounding box center [299, 63] width 170 height 17
type input "885450"
click at [420, 61] on button "Submit" at bounding box center [409, 63] width 37 height 17
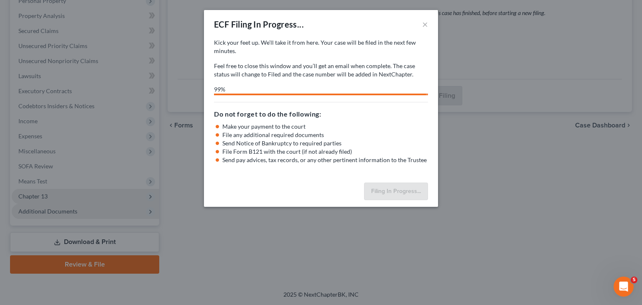
select select "0"
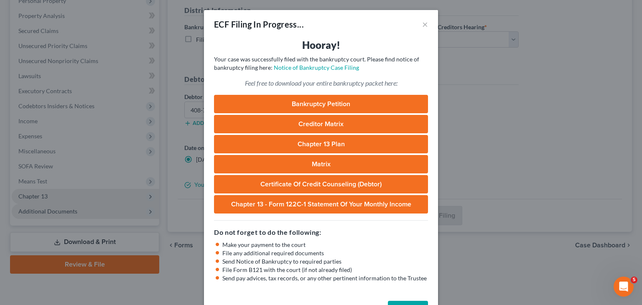
click at [339, 144] on link "Chapter 13 Plan" at bounding box center [321, 144] width 214 height 18
click at [573, 174] on div "ECF Filing In Progress... × Hooray! Your case was successfully filed with the b…" at bounding box center [321, 152] width 642 height 305
click at [396, 303] on button "Complete!" at bounding box center [408, 309] width 40 height 17
click at [398, 302] on button "Complete!" at bounding box center [408, 309] width 40 height 17
click at [424, 25] on button "×" at bounding box center [425, 24] width 6 height 10
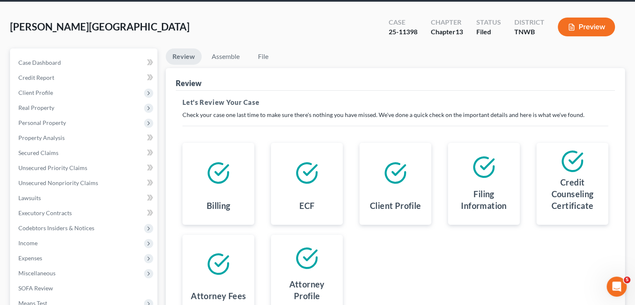
scroll to position [154, 0]
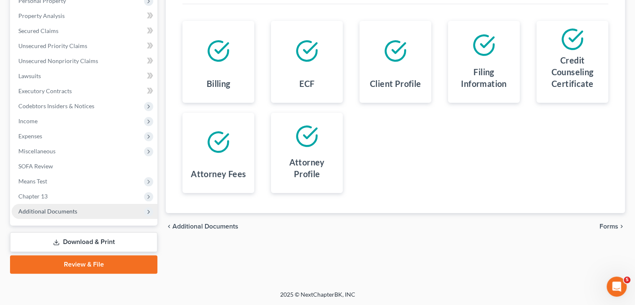
click at [145, 210] on icon at bounding box center [148, 211] width 7 height 7
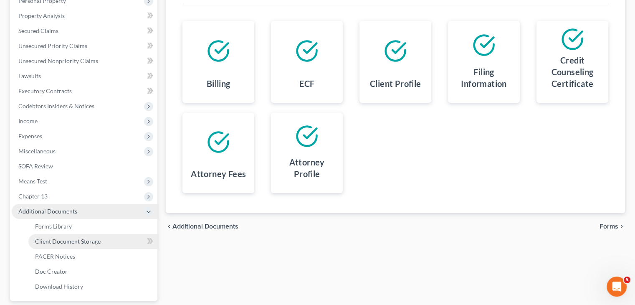
click at [89, 241] on span "Client Document Storage" at bounding box center [68, 241] width 66 height 7
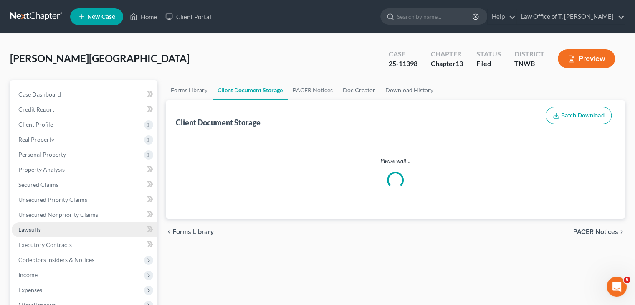
select select "18"
select select "30"
select select "9"
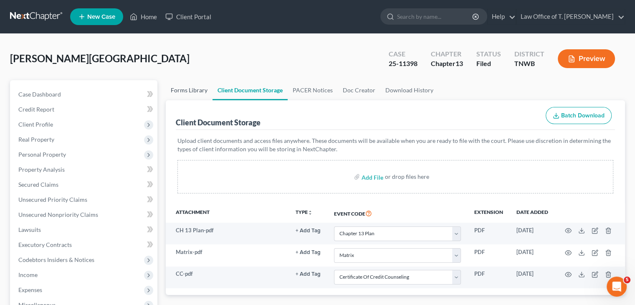
click at [192, 89] on link "Forms Library" at bounding box center [189, 90] width 47 height 20
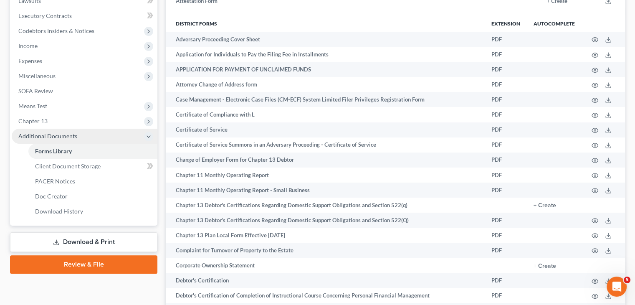
scroll to position [251, 0]
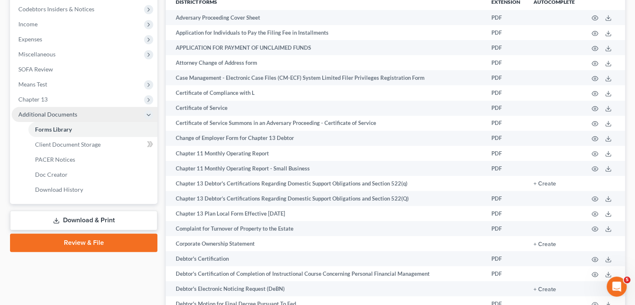
click at [97, 218] on link "Download & Print" at bounding box center [83, 221] width 147 height 20
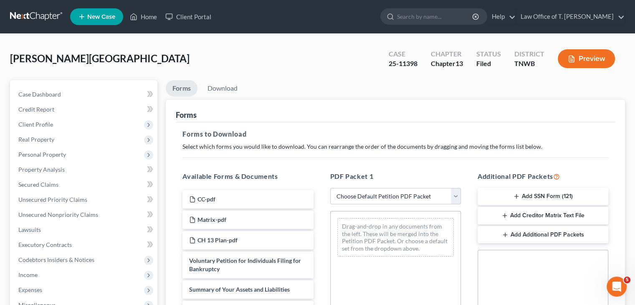
click at [538, 193] on button "Add SSN Form (121)" at bounding box center [543, 197] width 131 height 18
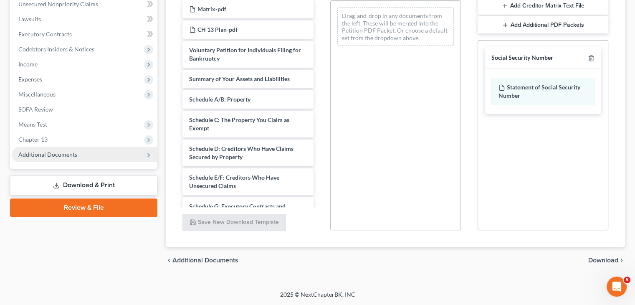
click at [612, 263] on span "Download" at bounding box center [603, 260] width 30 height 7
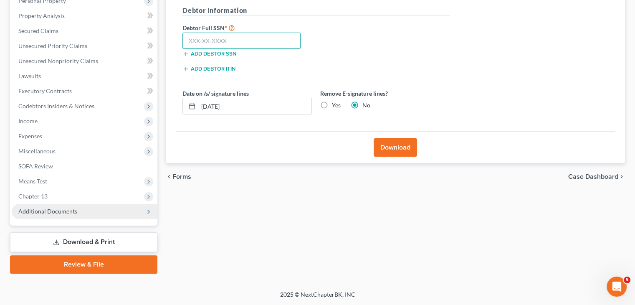
click at [231, 41] on input "text" at bounding box center [242, 41] width 118 height 17
type input "408-79-3758"
click at [409, 141] on button "Download" at bounding box center [395, 147] width 43 height 18
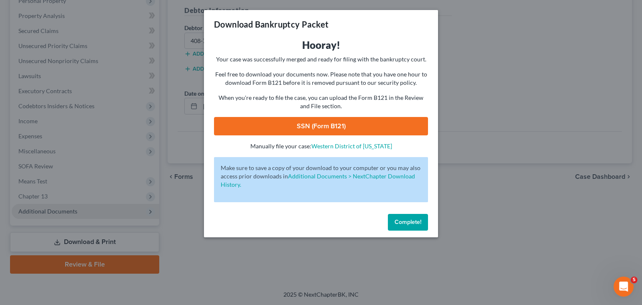
click at [396, 129] on link "SSN (Form B121)" at bounding box center [321, 126] width 214 height 18
click at [411, 225] on span "Complete!" at bounding box center [407, 221] width 27 height 7
